Goal: Transaction & Acquisition: Purchase product/service

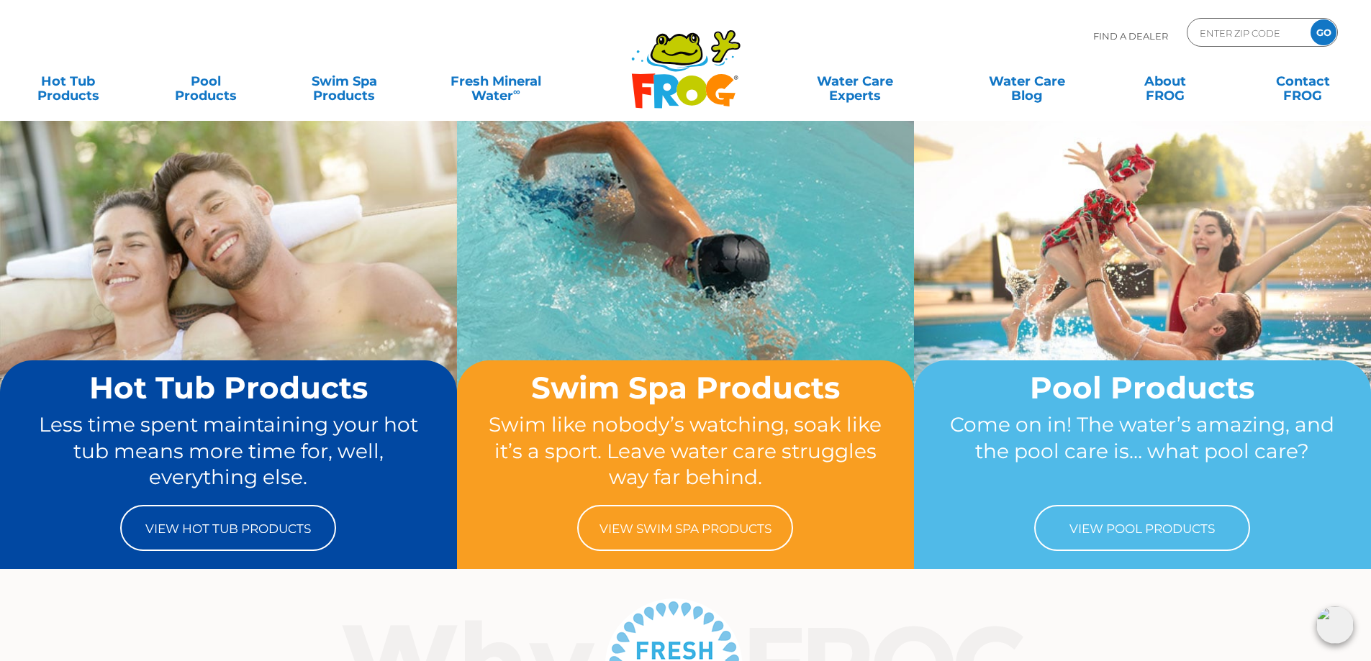
click at [666, 67] on icon at bounding box center [676, 62] width 61 height 17
click at [41, 89] on link "Hot Tub Products" at bounding box center [67, 81] width 107 height 29
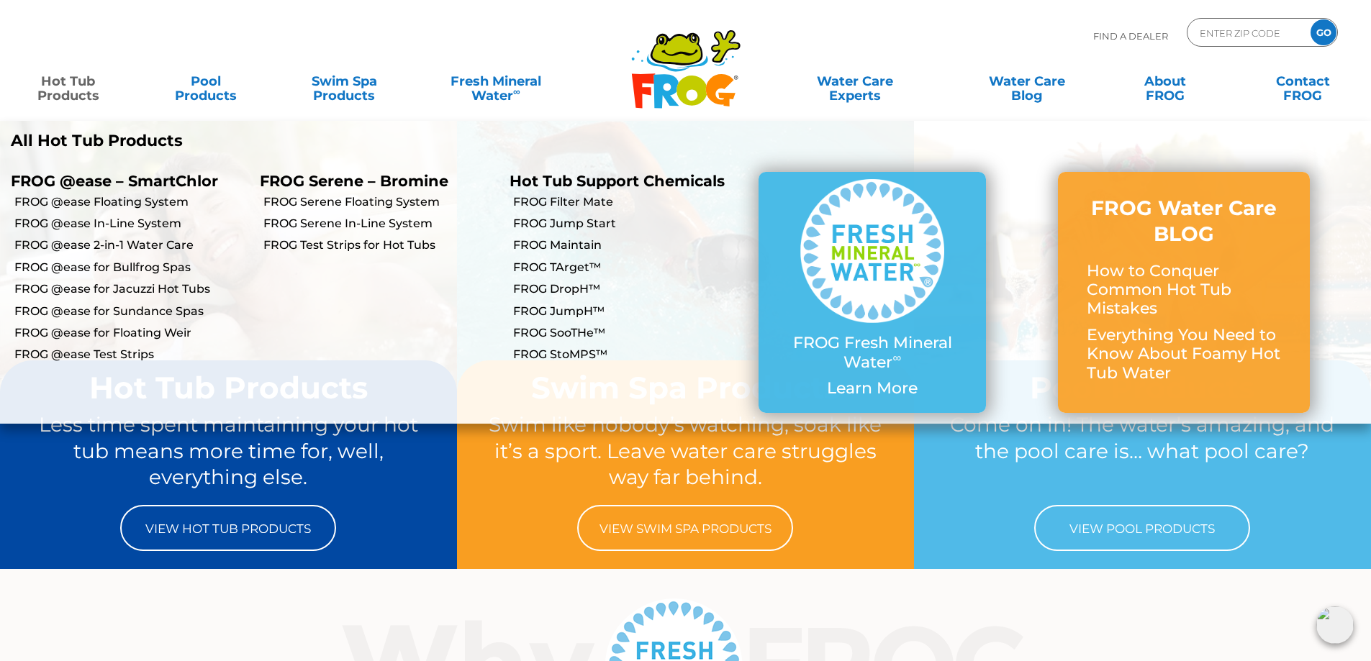
click at [40, 86] on link "Hot Tub Products" at bounding box center [67, 81] width 107 height 29
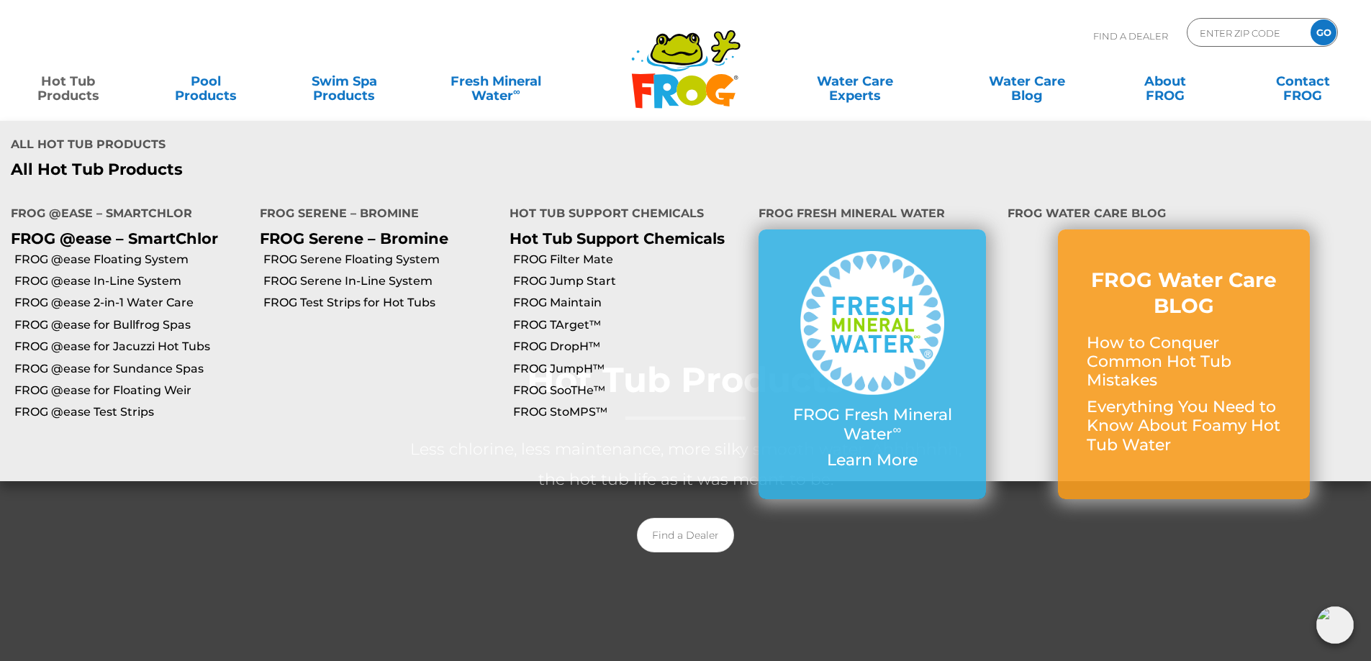
click at [76, 84] on link "Hot Tub Products" at bounding box center [67, 81] width 107 height 29
click at [42, 252] on link "FROG @ease Floating System" at bounding box center [131, 260] width 235 height 16
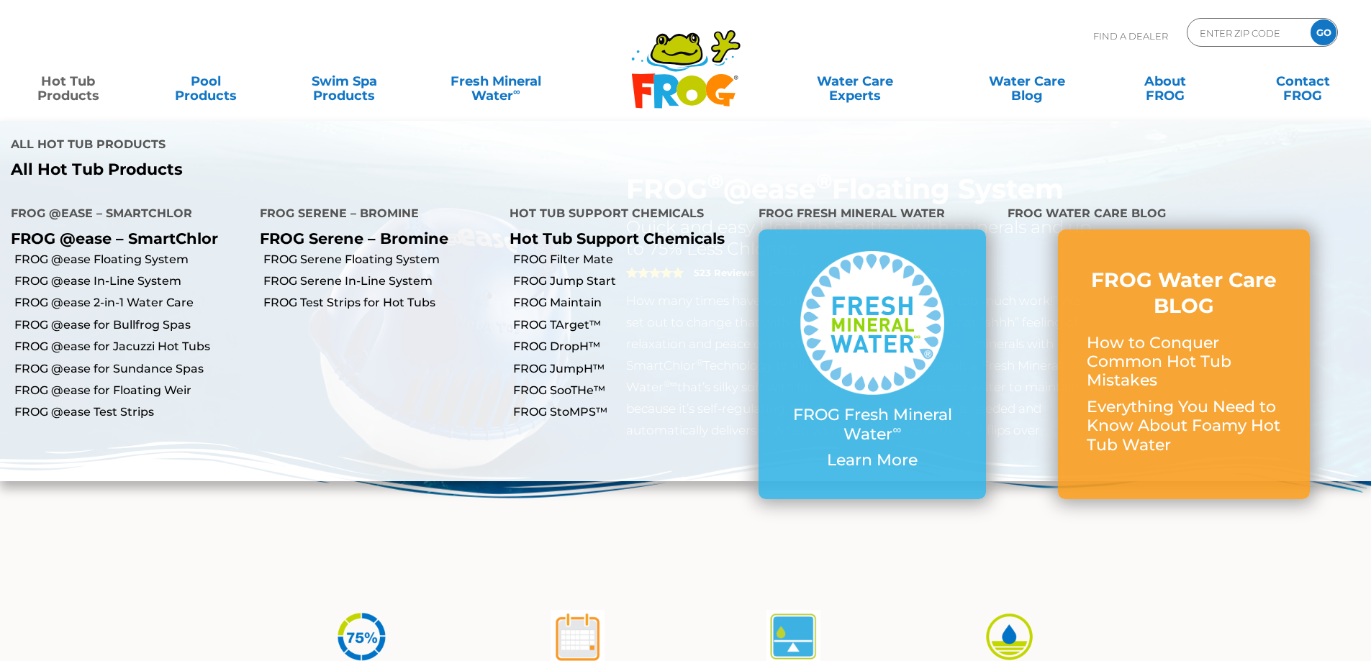
click at [50, 83] on link "Hot Tub Products" at bounding box center [67, 81] width 107 height 29
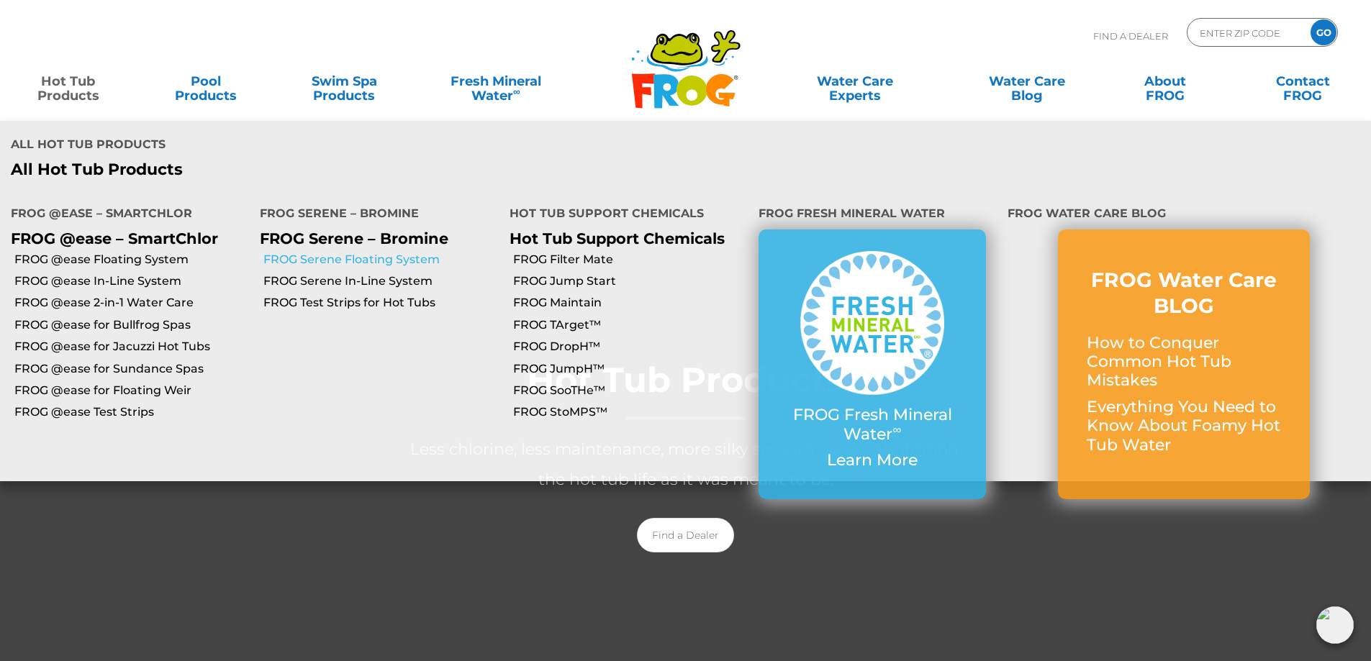
click at [285, 252] on link "FROG Serene Floating System" at bounding box center [380, 260] width 235 height 16
click at [55, 94] on link "Hot Tub Products" at bounding box center [67, 81] width 107 height 29
click at [81, 93] on link "Hot Tub Products" at bounding box center [67, 81] width 107 height 29
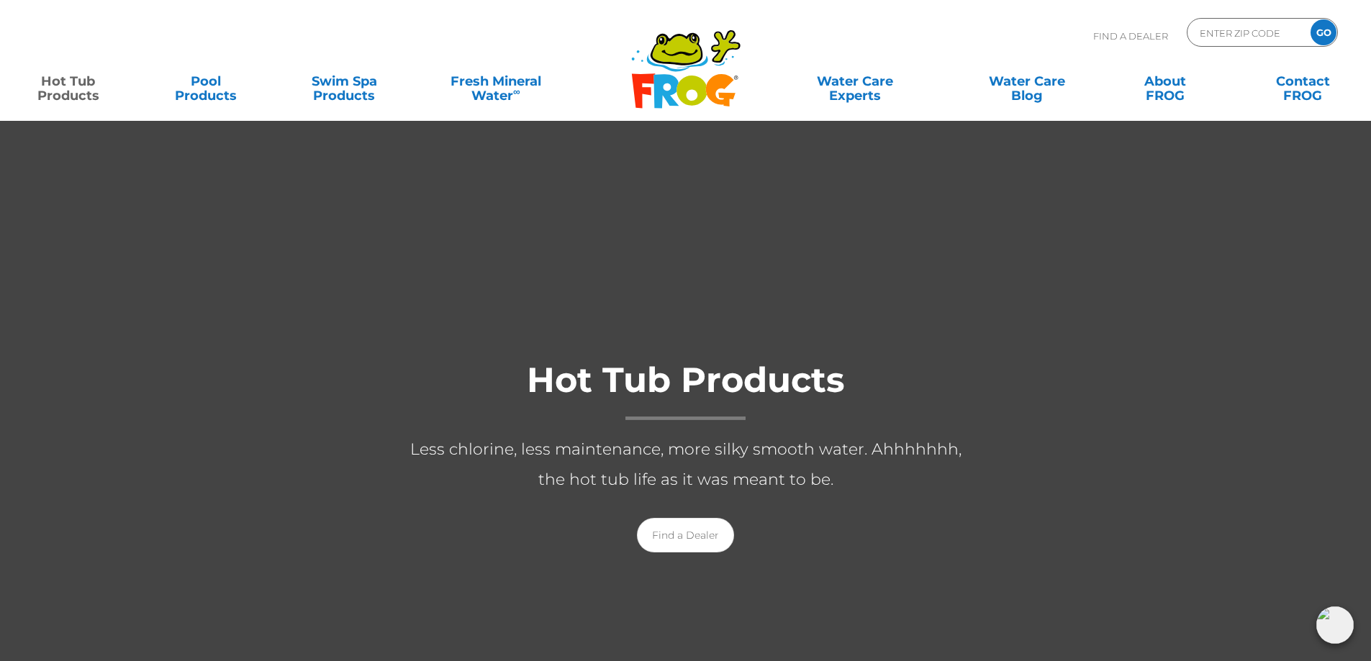
click at [81, 93] on link "Hot Tub Products" at bounding box center [67, 81] width 107 height 29
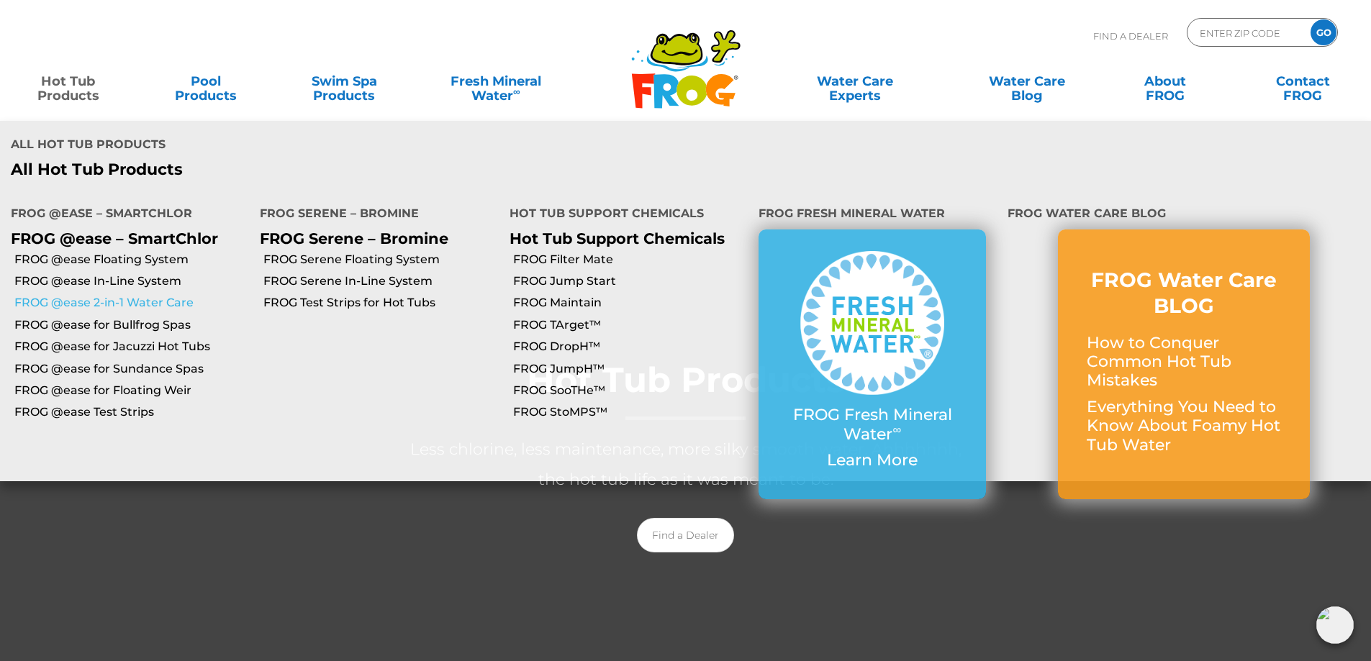
click at [117, 295] on link "FROG @ease 2-in-1 Water Care" at bounding box center [131, 303] width 235 height 16
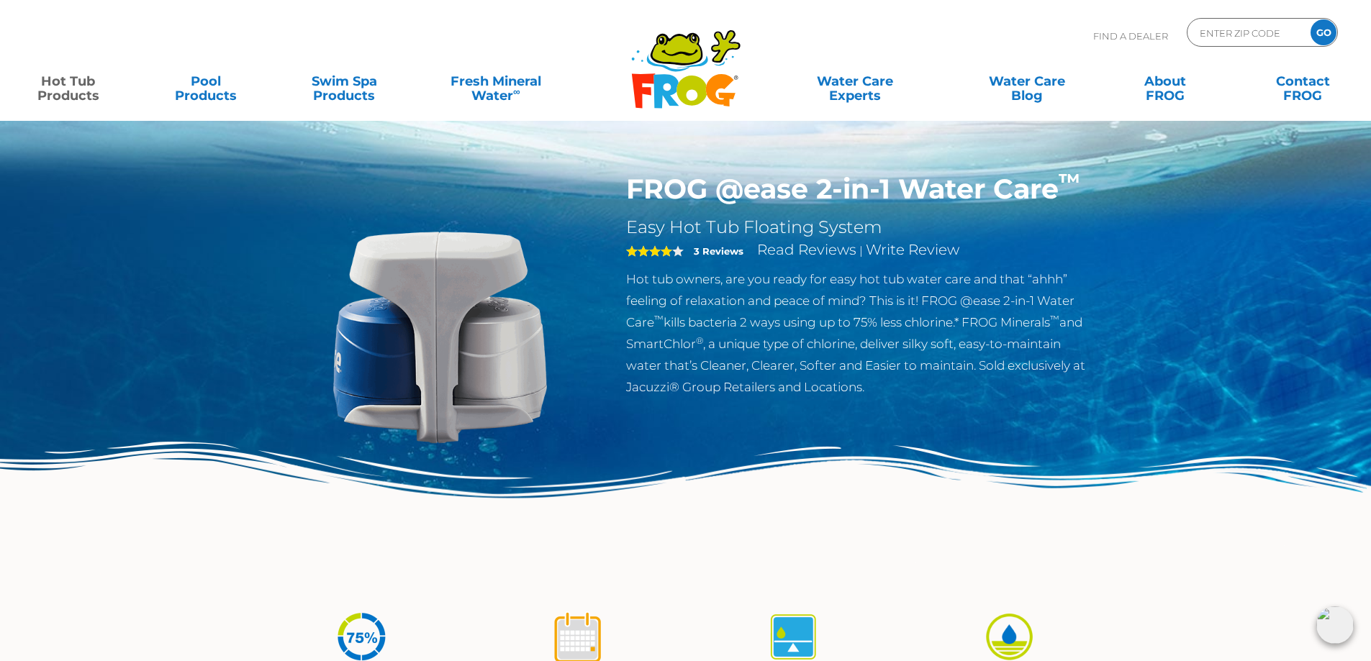
click at [61, 93] on link "Hot Tub Products" at bounding box center [67, 81] width 107 height 29
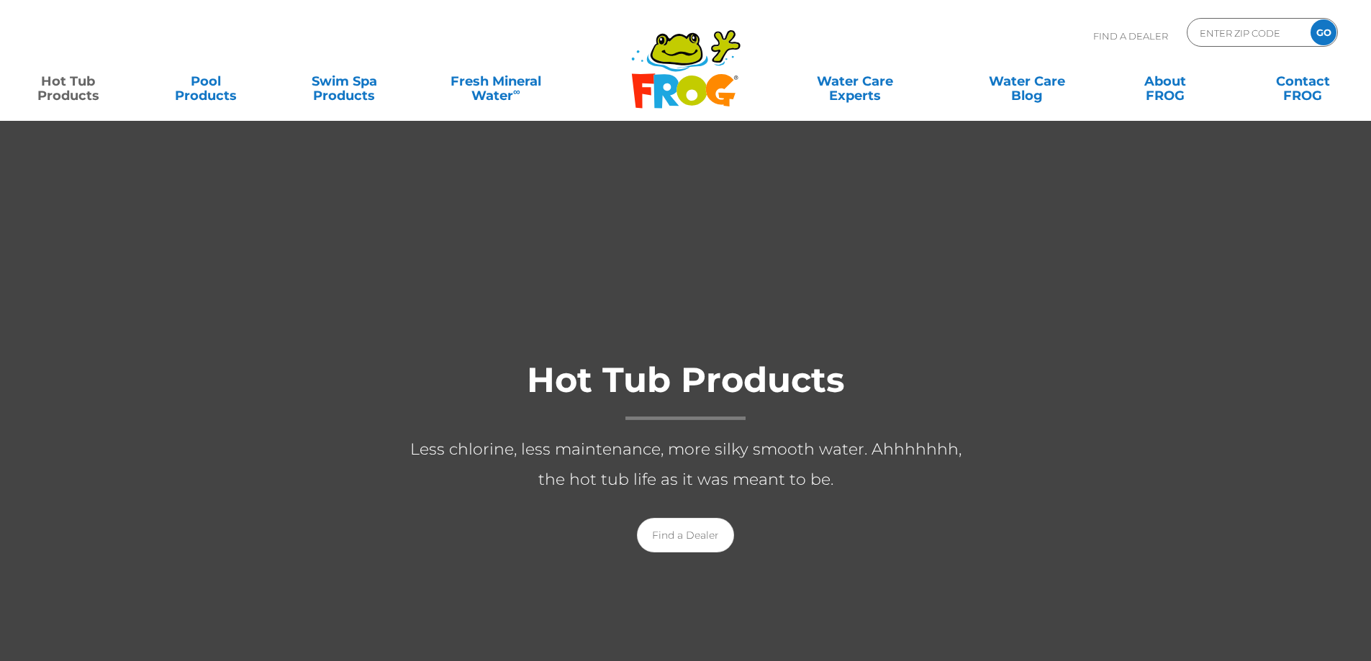
click at [65, 91] on link "Hot Tub Products" at bounding box center [67, 81] width 107 height 29
click at [63, 64] on div "Find A Dealer ENTER ZIP CODE GO" at bounding box center [685, 42] width 1342 height 49
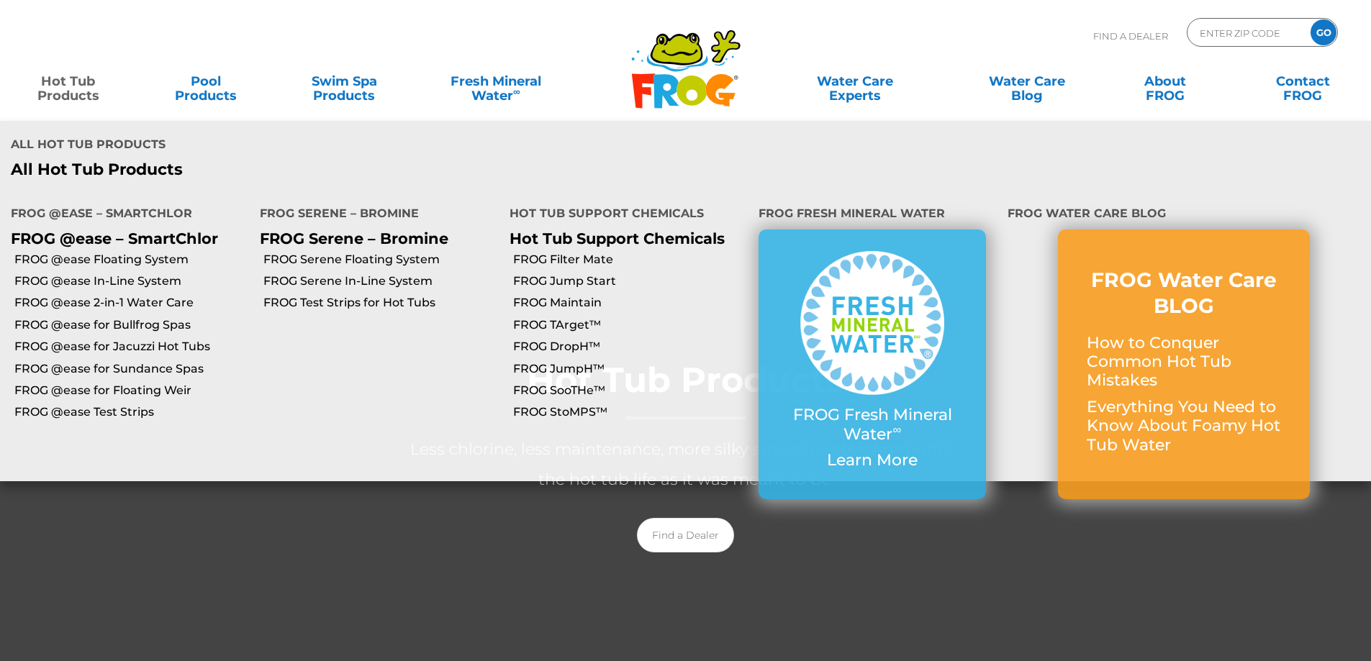
click at [64, 95] on link "Hot Tub Products" at bounding box center [67, 81] width 107 height 29
click at [75, 86] on link "Hot Tub Products" at bounding box center [67, 81] width 107 height 29
click at [138, 230] on p "FROG @ease – SmartChlor" at bounding box center [124, 239] width 227 height 18
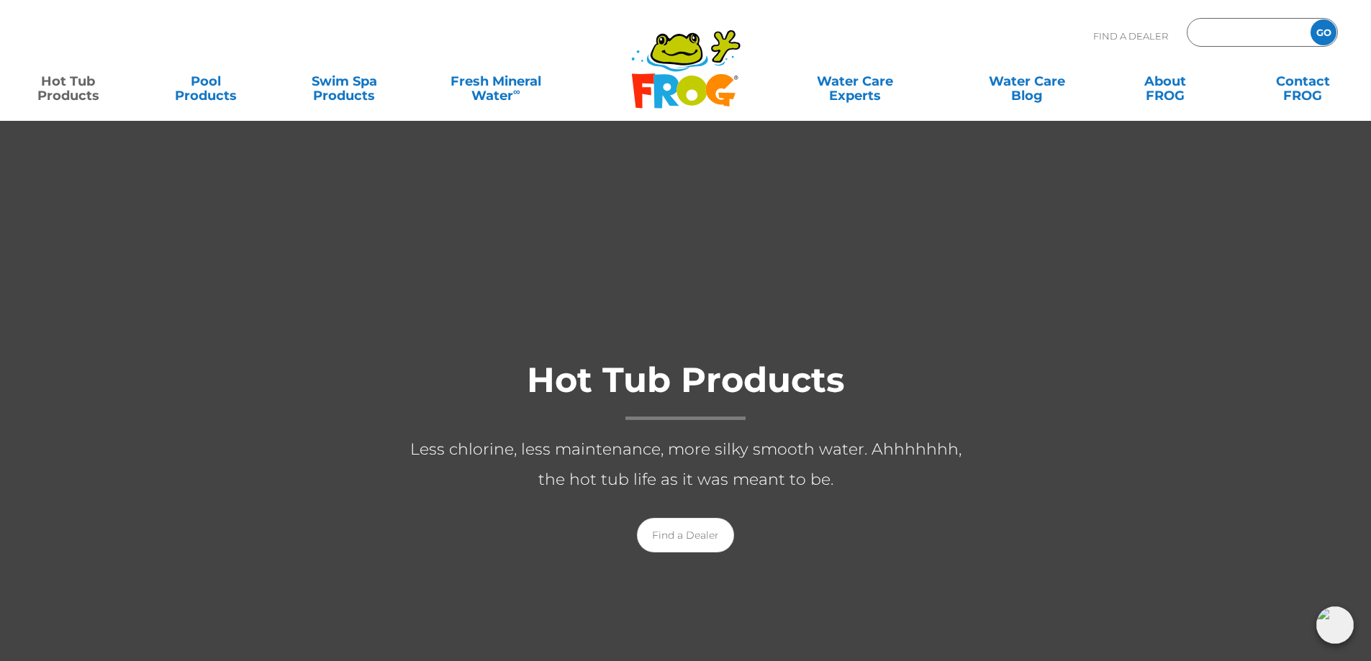
click at [1212, 35] on input "Zip Code Form" at bounding box center [1246, 32] width 97 height 21
paste input "01-14"
type input "01-14"
click at [1321, 27] on input "GO" at bounding box center [1323, 32] width 26 height 26
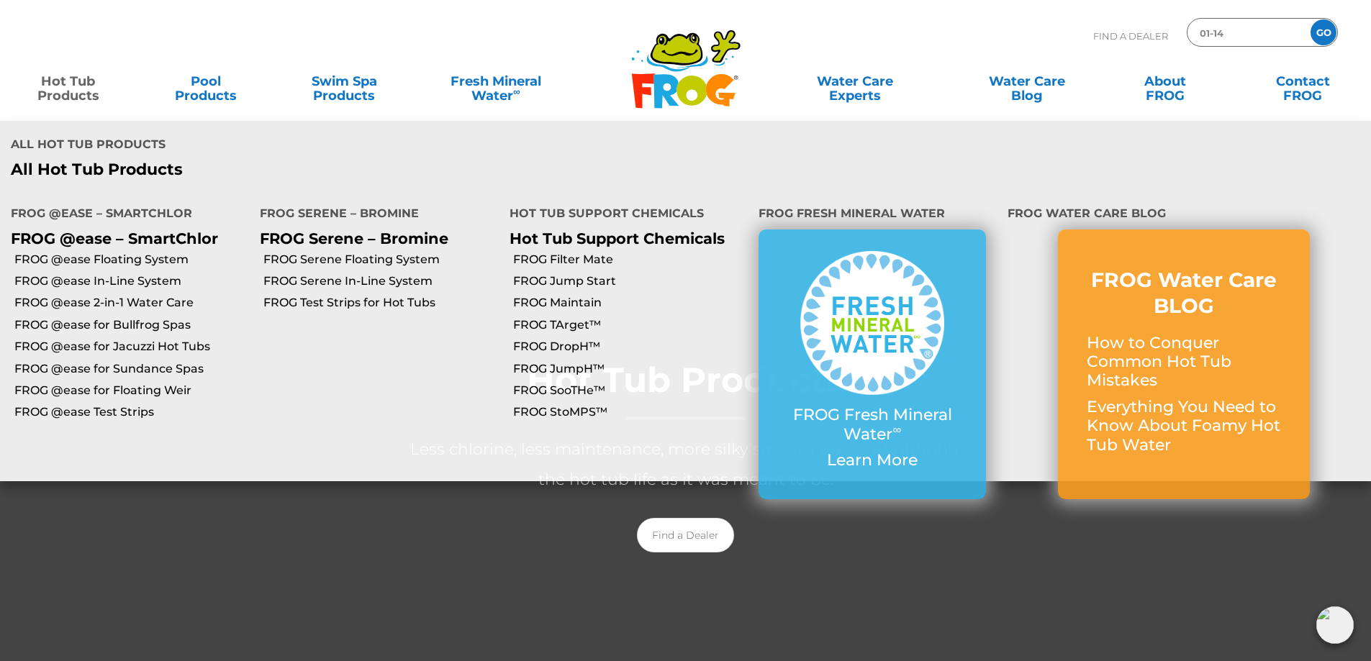
drag, startPoint x: 61, startPoint y: 91, endPoint x: 55, endPoint y: 96, distance: 7.6
click at [61, 91] on link "Hot Tub Products" at bounding box center [67, 81] width 107 height 29
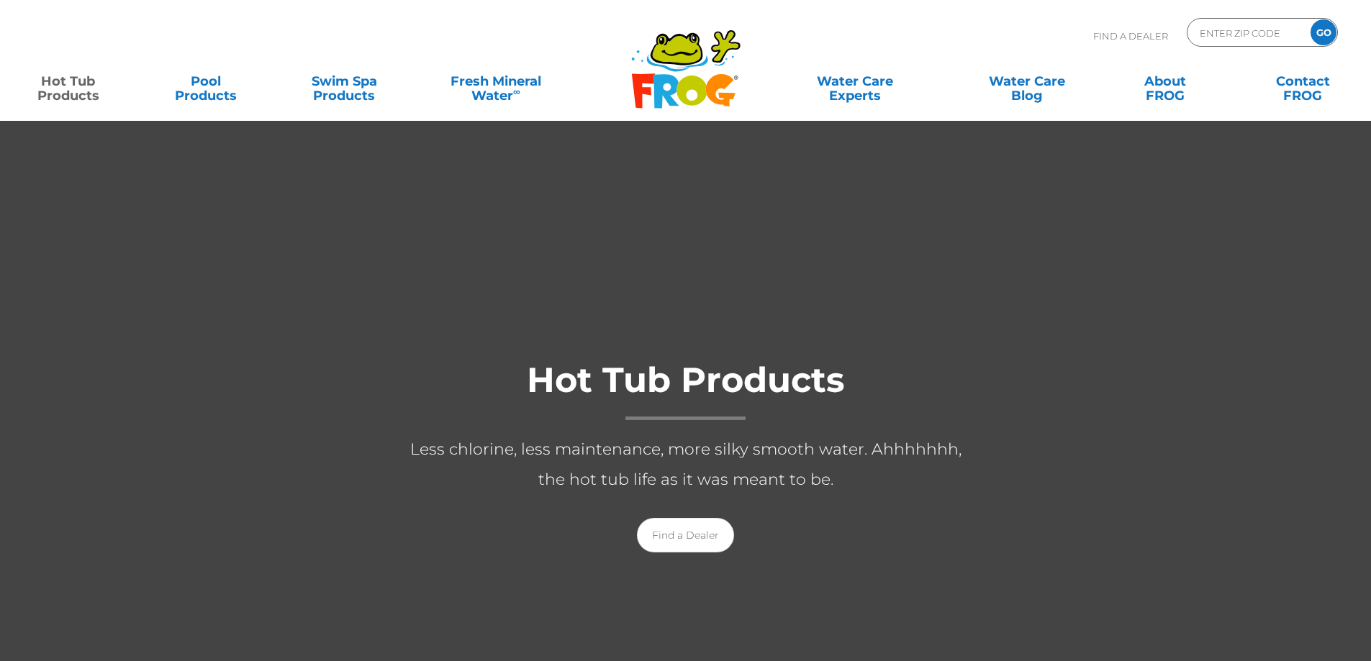
click at [68, 88] on link "Hot Tub Products" at bounding box center [67, 81] width 107 height 29
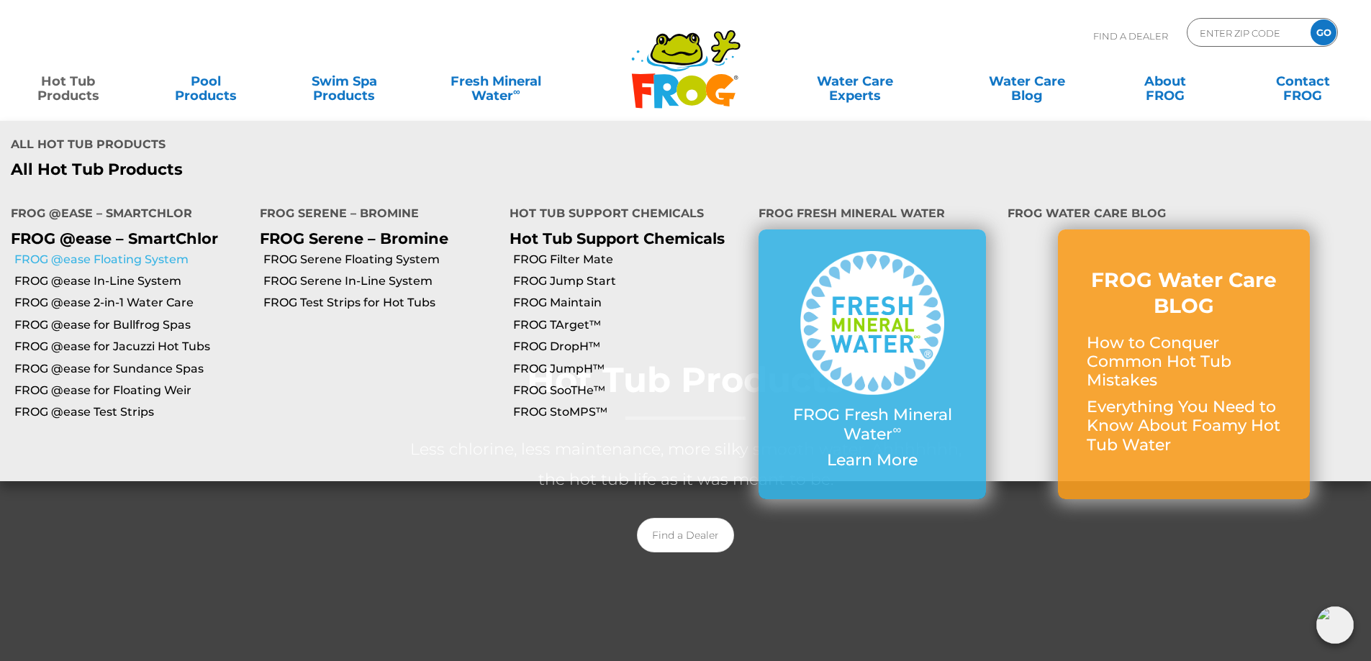
click at [73, 252] on link "FROG @ease Floating System" at bounding box center [131, 260] width 235 height 16
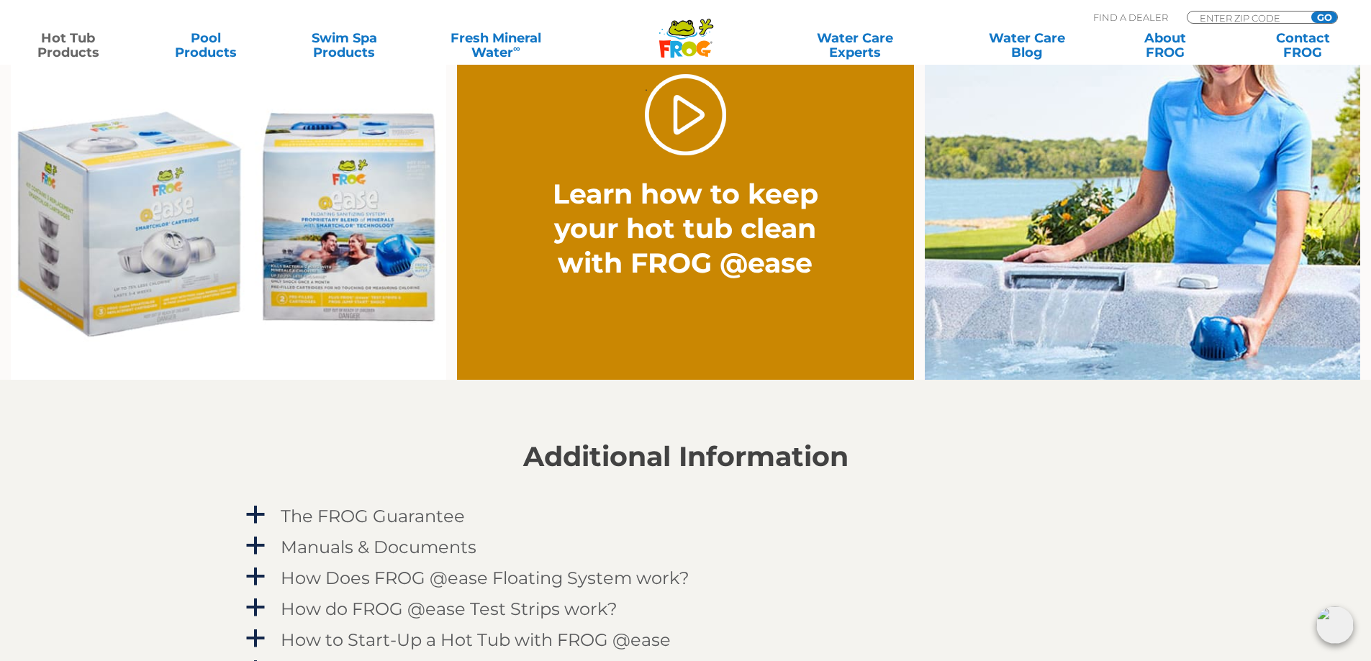
scroll to position [1151, 0]
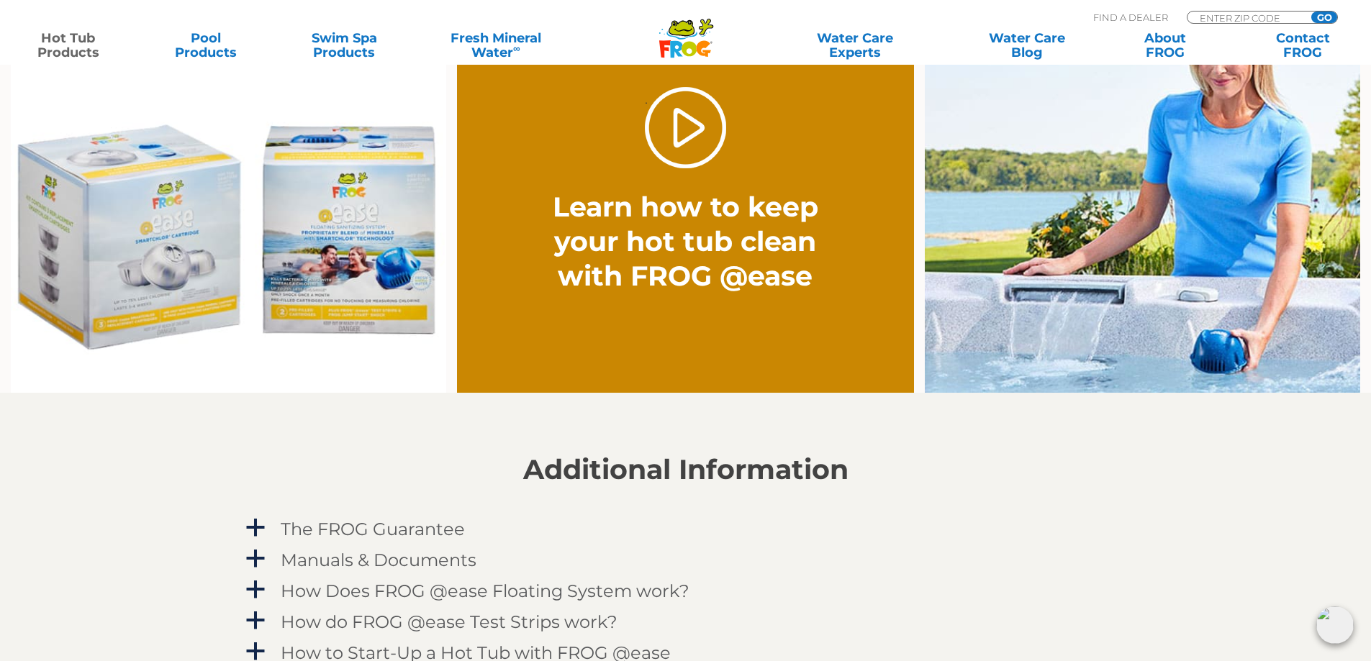
click at [117, 245] on img at bounding box center [228, 213] width 435 height 361
